Goal: Check status: Check status

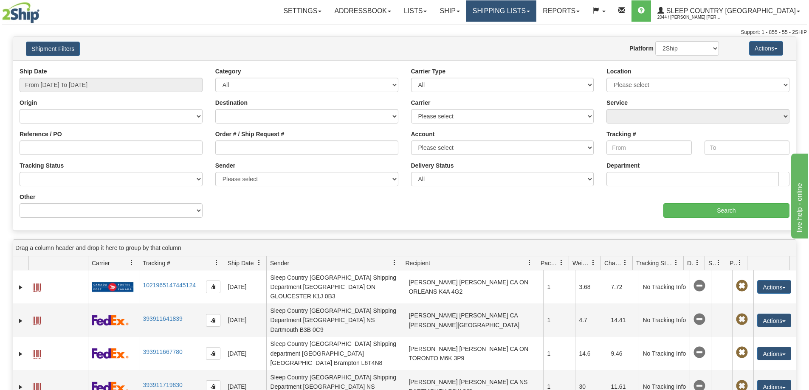
click at [536, 8] on link "Shipping lists" at bounding box center [501, 10] width 70 height 21
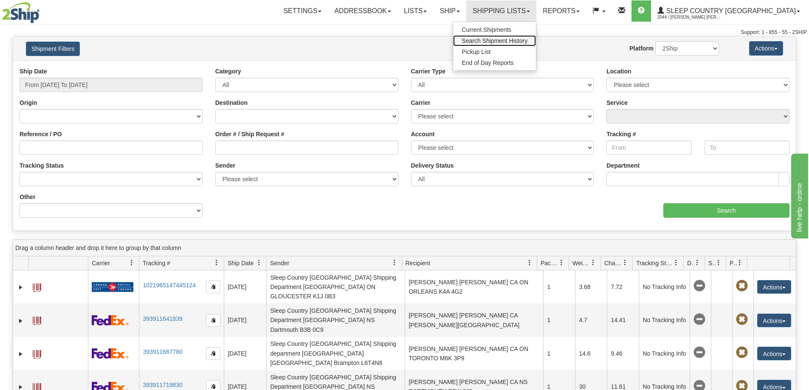
click at [528, 41] on span "Search Shipment History" at bounding box center [495, 40] width 66 height 7
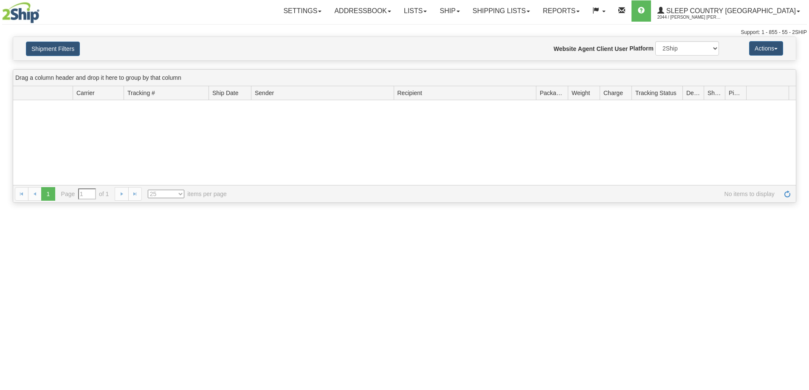
type input "From [DATE] To [DATE]"
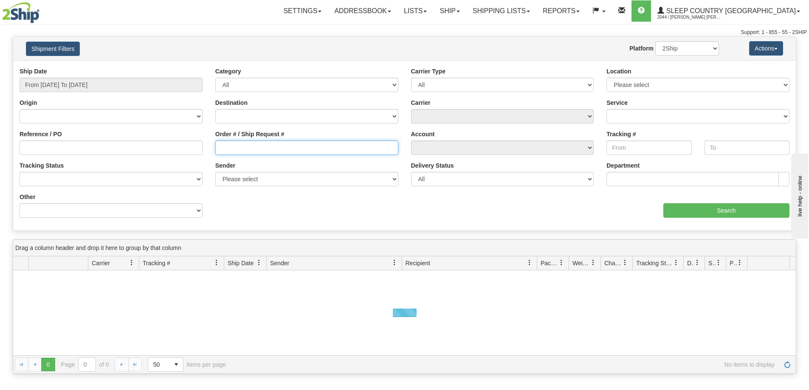
click at [238, 145] on input "Order # / Ship Request #" at bounding box center [306, 148] width 183 height 14
paste input "9000I134197"
type input "9000I134197"
click at [74, 85] on input "From [DATE] To [DATE]" at bounding box center [111, 85] width 183 height 14
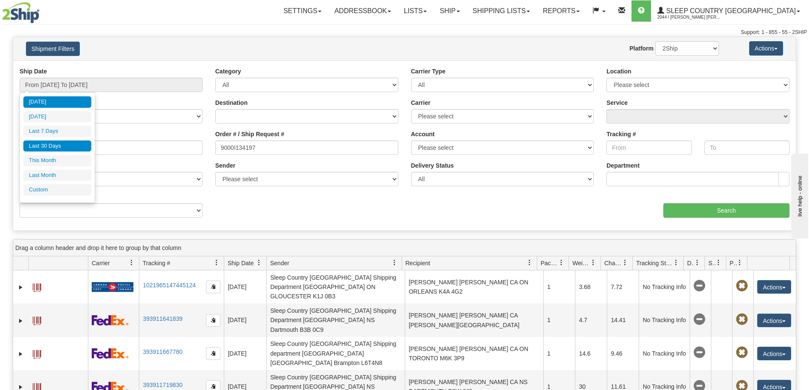
click at [59, 146] on li "Last 30 Days" at bounding box center [57, 146] width 68 height 11
type input "From [DATE] To [DATE]"
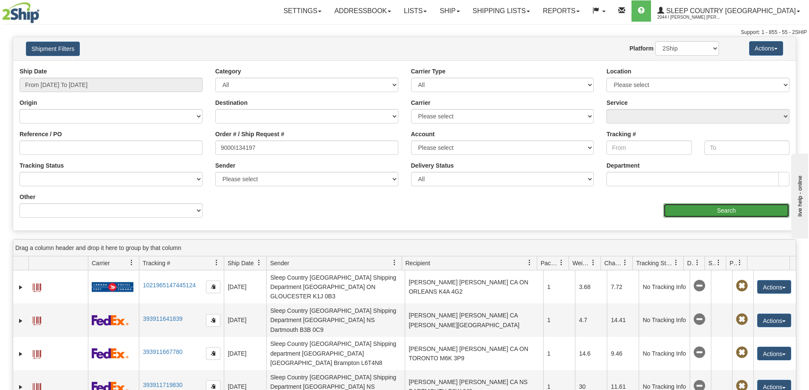
click at [703, 212] on input "Search" at bounding box center [727, 211] width 126 height 14
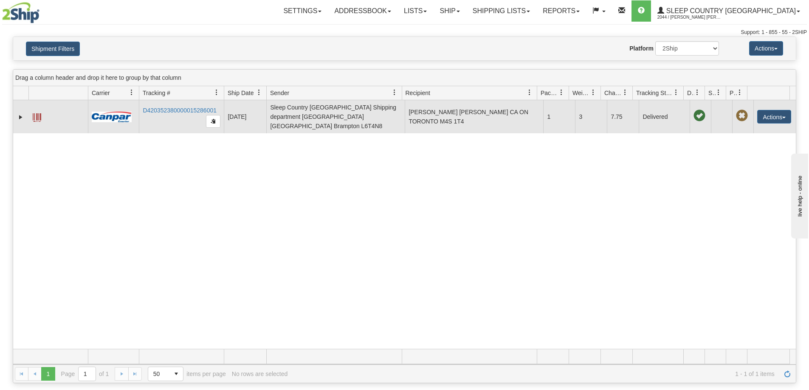
click at [35, 113] on span at bounding box center [37, 117] width 8 height 8
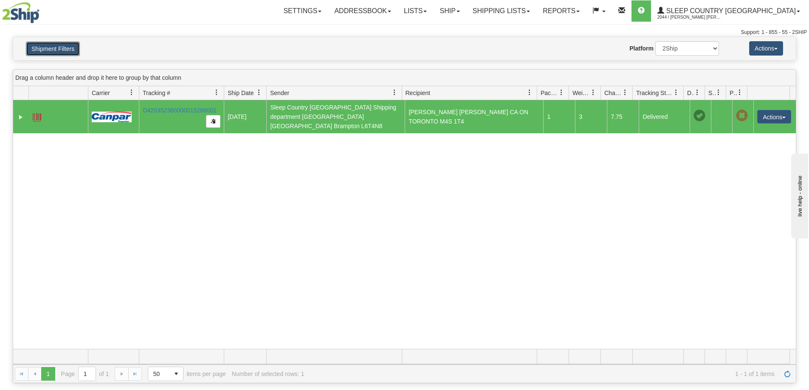
click at [40, 47] on button "Shipment Filters" at bounding box center [53, 49] width 54 height 14
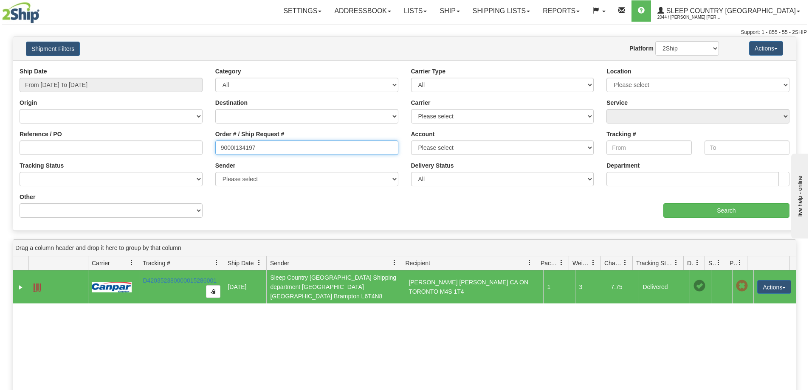
click at [273, 150] on input "9000I134197" at bounding box center [306, 148] width 183 height 14
